Goal: Information Seeking & Learning: Understand process/instructions

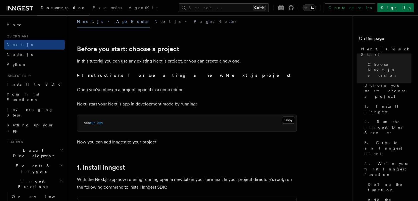
scroll to position [110, 0]
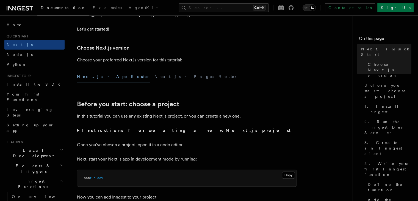
click at [104, 74] on button "Next.js - App Router" at bounding box center [113, 76] width 73 height 12
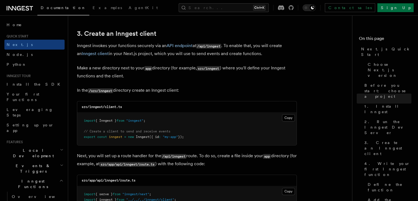
scroll to position [632, 0]
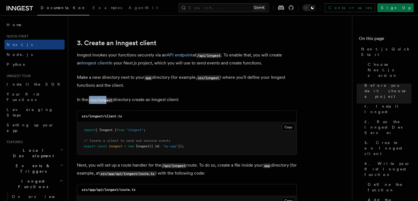
drag, startPoint x: 88, startPoint y: 101, endPoint x: 111, endPoint y: 99, distance: 23.2
click at [109, 100] on p "In the /src/inngest directory create an Inngest client:" at bounding box center [187, 100] width 220 height 8
click at [116, 97] on p "In the /src/inngest directory create an Inngest client:" at bounding box center [187, 100] width 220 height 8
drag, startPoint x: 192, startPoint y: 148, endPoint x: 73, endPoint y: 126, distance: 121.8
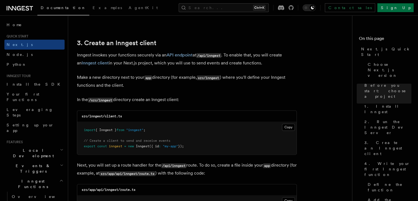
click at [133, 130] on span ""inngest"" at bounding box center [134, 130] width 17 height 4
click at [287, 126] on button "Copy Copied" at bounding box center [288, 126] width 13 height 7
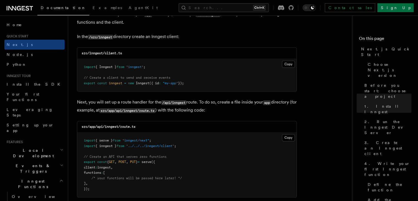
scroll to position [687, 0]
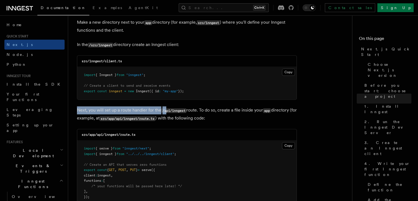
drag, startPoint x: 77, startPoint y: 110, endPoint x: 166, endPoint y: 107, distance: 89.6
